Goal: Find specific page/section: Find specific page/section

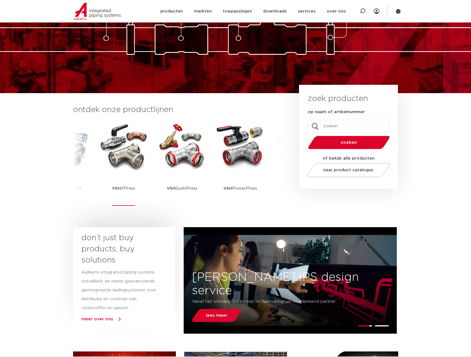
scroll to position [49, 0]
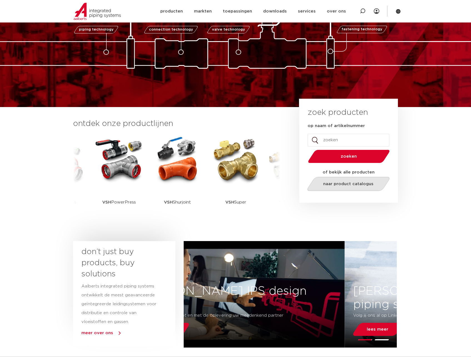
click at [353, 182] on span "naar product catalogus" at bounding box center [348, 184] width 50 height 4
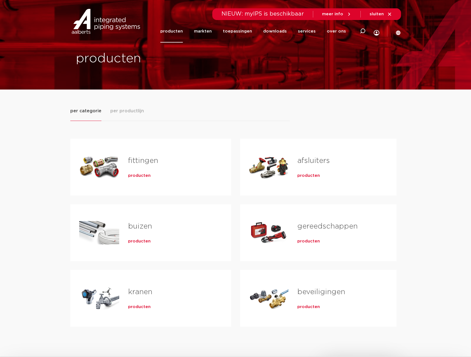
click at [309, 242] on span "producten" at bounding box center [309, 242] width 23 height 6
